Goal: Task Accomplishment & Management: Use online tool/utility

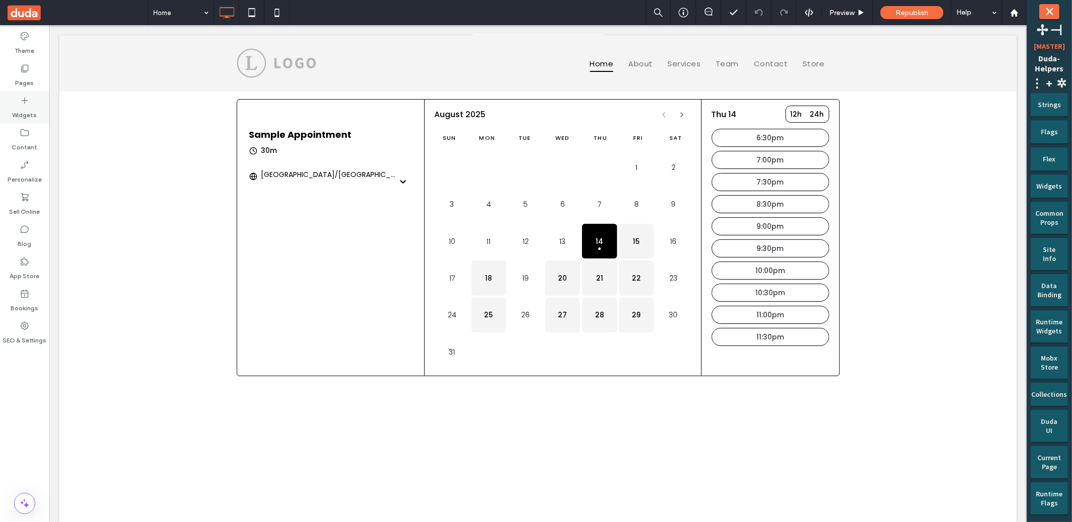
click at [14, 105] on div "Widgets" at bounding box center [24, 107] width 49 height 32
click at [32, 294] on div "Bookings" at bounding box center [24, 300] width 49 height 32
click at [20, 111] on label "Widgets" at bounding box center [25, 113] width 25 height 14
click at [34, 418] on div "Theme Pages Widgets Content Personalize Sell Online Blog App Store Bookings SEO…" at bounding box center [24, 273] width 49 height 496
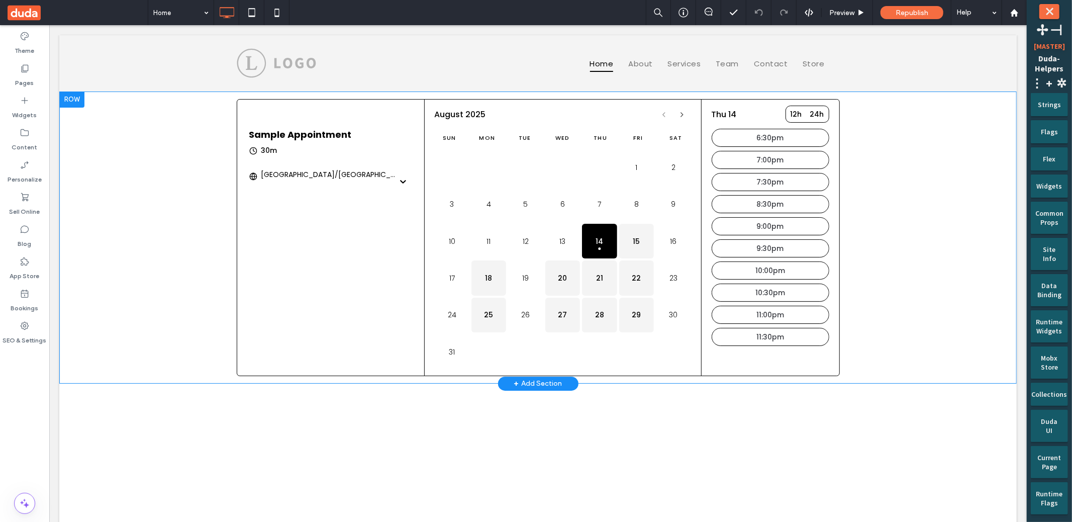
click at [73, 100] on div at bounding box center [71, 99] width 25 height 16
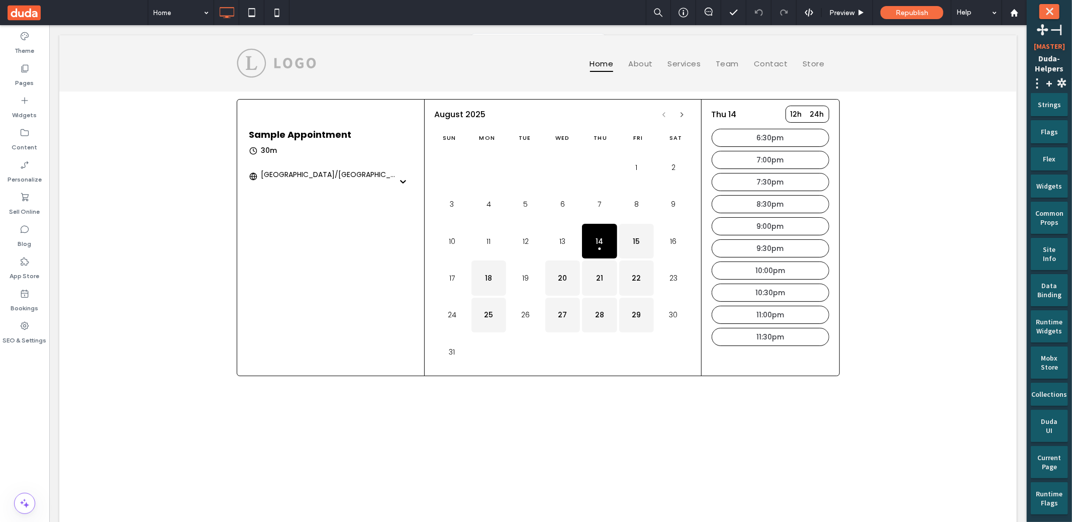
drag, startPoint x: 47, startPoint y: 403, endPoint x: 84, endPoint y: 353, distance: 62.2
click at [47, 403] on div "Theme Pages Widgets Content Personalize Sell Online Blog App Store Bookings SEO…" at bounding box center [24, 273] width 49 height 496
click at [905, 18] on div "Republish" at bounding box center [911, 12] width 63 height 13
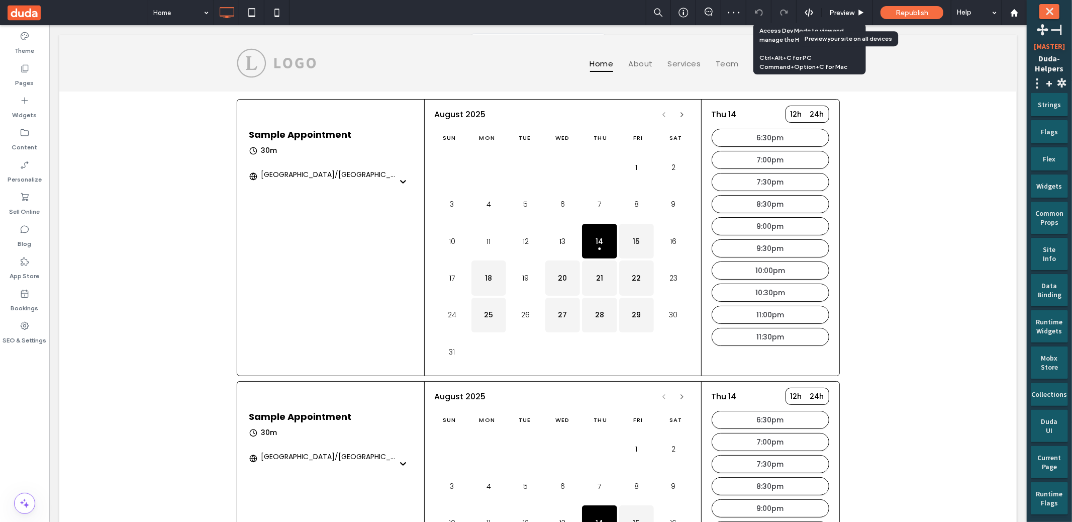
click at [849, 28] on div "Access Dev Mode to view and manage the HTML & CSS Ctrl+Alt+C for PC Command+Opt…" at bounding box center [809, 48] width 101 height 45
click at [856, 18] on div "Preview" at bounding box center [847, 12] width 51 height 25
click at [854, 10] on span "Preview" at bounding box center [841, 13] width 25 height 9
click at [652, 240] on button "15" at bounding box center [636, 240] width 35 height 35
click at [644, 283] on button "22" at bounding box center [636, 277] width 35 height 35
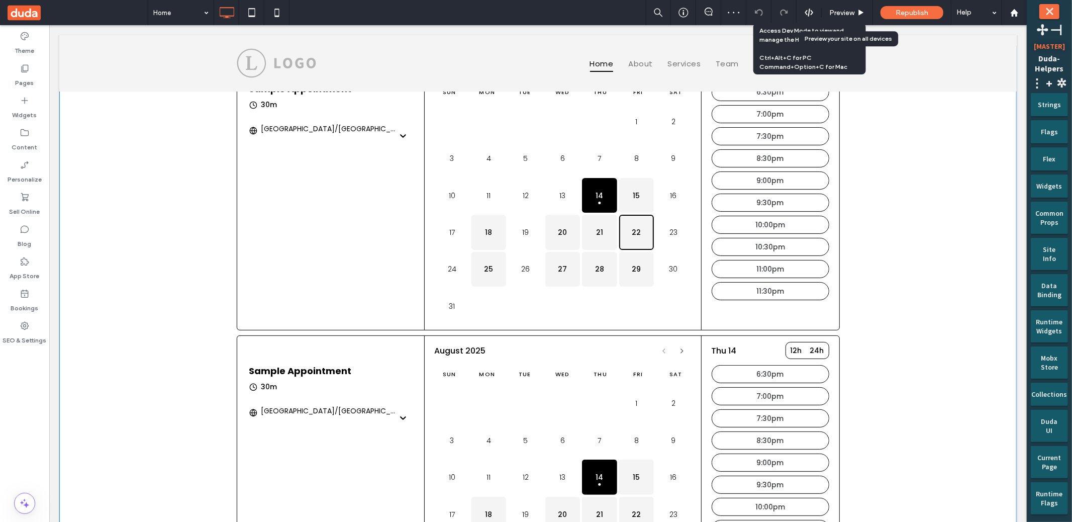
scroll to position [92, 0]
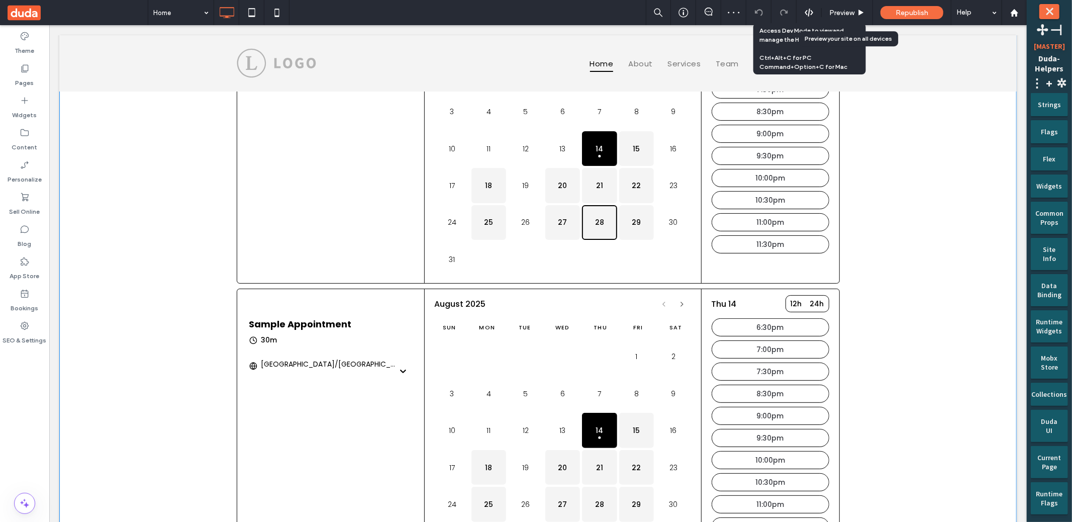
click at [613, 215] on button "28" at bounding box center [598, 222] width 35 height 35
click at [596, 191] on button "21" at bounding box center [598, 184] width 35 height 35
click at [562, 188] on button "20" at bounding box center [562, 184] width 35 height 35
click at [548, 232] on button "27" at bounding box center [562, 222] width 35 height 35
click at [598, 221] on button "28" at bounding box center [598, 222] width 35 height 35
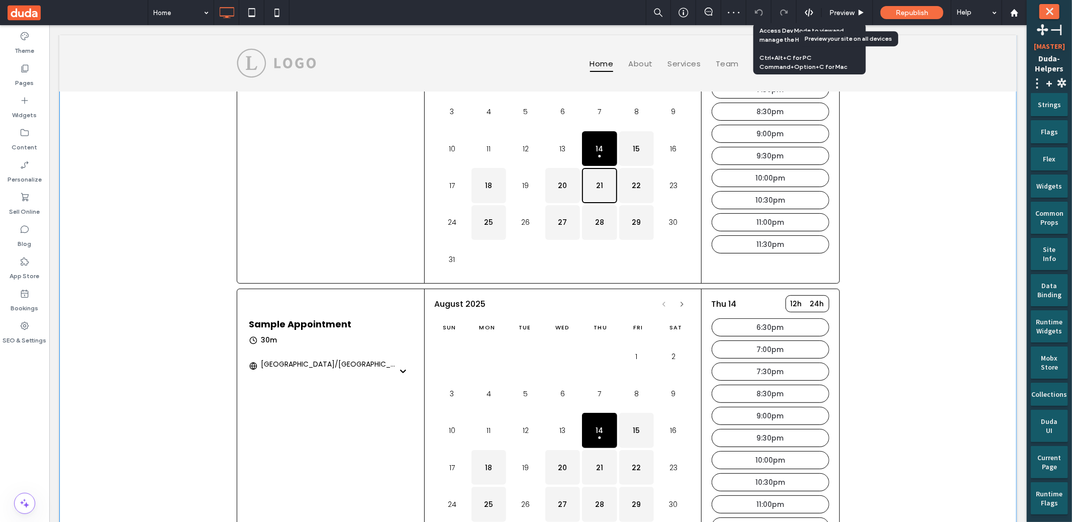
click at [609, 187] on button "21" at bounding box center [598, 184] width 35 height 35
click at [632, 185] on button "22" at bounding box center [636, 184] width 35 height 35
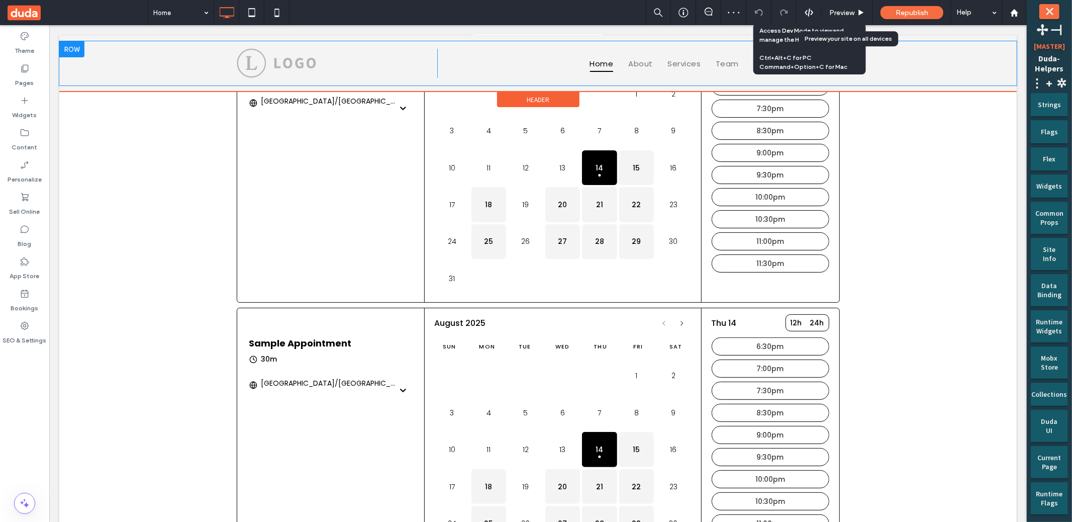
scroll to position [73, 0]
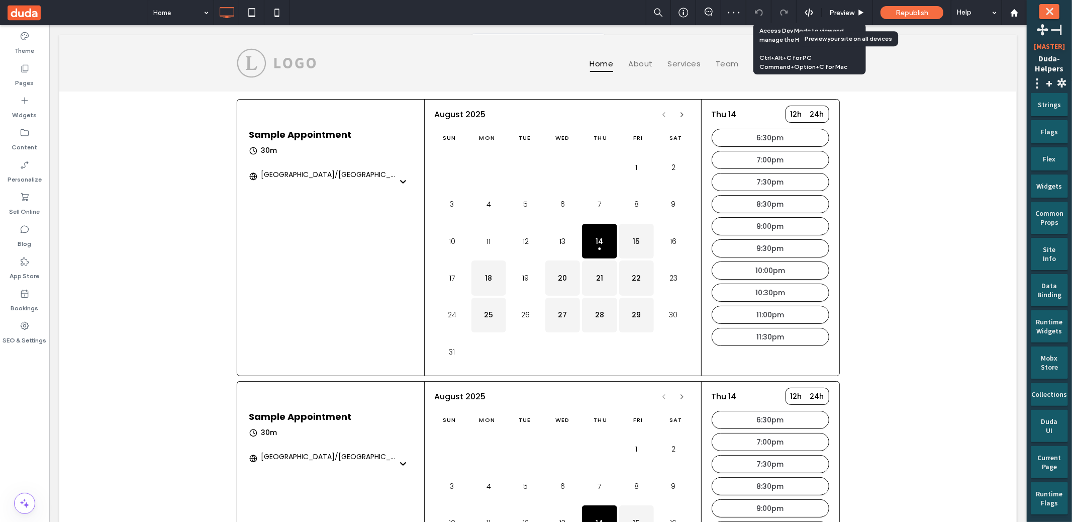
click at [45, 419] on div "Theme Pages Widgets Content Personalize Sell Online Blog App Store Bookings SEO…" at bounding box center [24, 273] width 49 height 496
click at [43, 453] on div "Theme Pages Widgets Content Personalize Sell Online Blog App Store Bookings SEO…" at bounding box center [24, 273] width 49 height 496
